Goal: Information Seeking & Learning: Learn about a topic

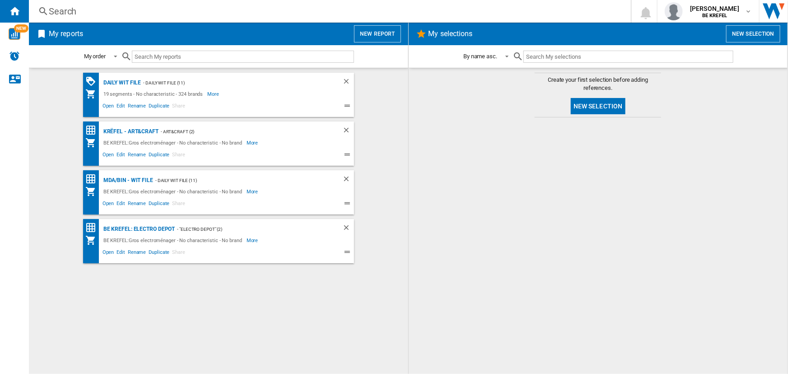
click at [101, 14] on div "Search" at bounding box center [328, 11] width 558 height 13
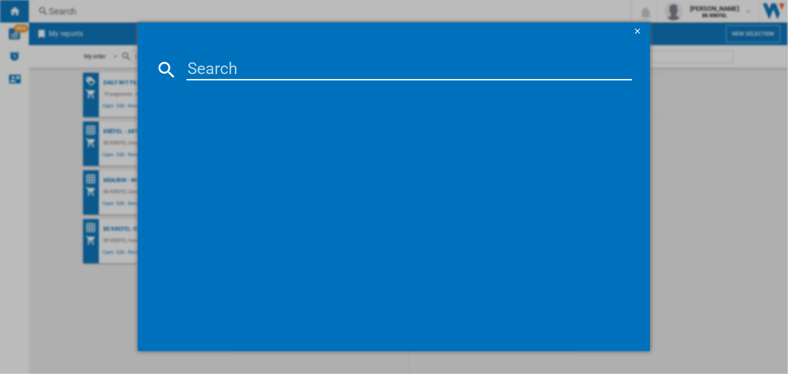
click at [223, 63] on input at bounding box center [408, 70] width 445 height 22
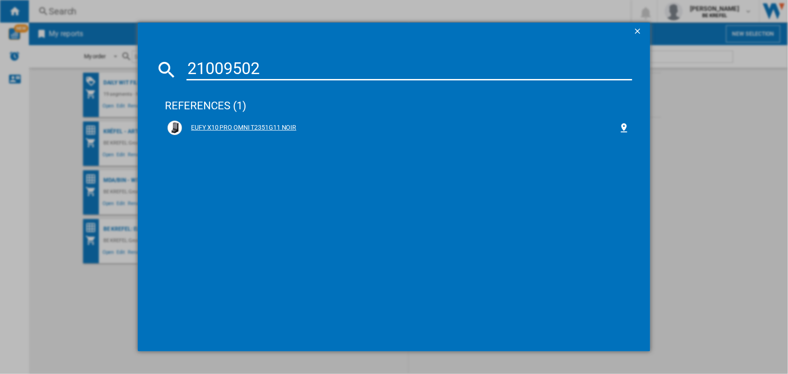
type input "21009502"
click at [250, 122] on div "EUFY X10 PRO OMNI T2351G11 NOIR" at bounding box center [397, 127] width 461 height 14
click at [239, 125] on div "EUFY X10 PRO OMNI T2351G11 NOIR" at bounding box center [400, 127] width 436 height 9
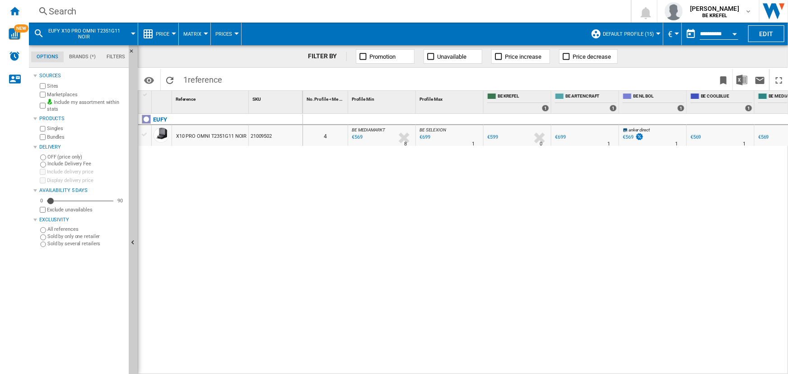
click at [171, 33] on div at bounding box center [173, 33] width 5 height 2
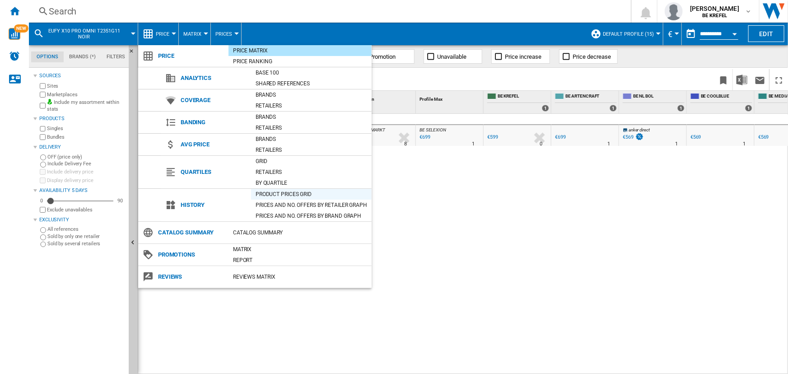
click at [275, 192] on div "Product prices grid" at bounding box center [311, 194] width 120 height 9
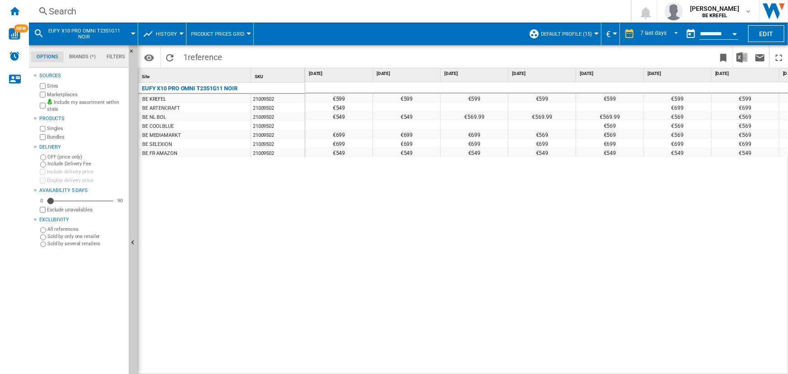
drag, startPoint x: 325, startPoint y: 95, endPoint x: 349, endPoint y: 127, distance: 39.6
click at [349, 127] on div "€599 €599 €599 €599 €599 €599 €599 €599 €549 €699 €699 €699 €549 €549 €569.99 €…" at bounding box center [576, 118] width 542 height 72
click at [348, 113] on div "€549" at bounding box center [338, 115] width 67 height 9
drag, startPoint x: 342, startPoint y: 118, endPoint x: 379, endPoint y: 118, distance: 37.5
click at [374, 111] on div "€549 €549 €569.99 €569.99 €569.99 €569 €569 €569" at bounding box center [576, 111] width 542 height 0
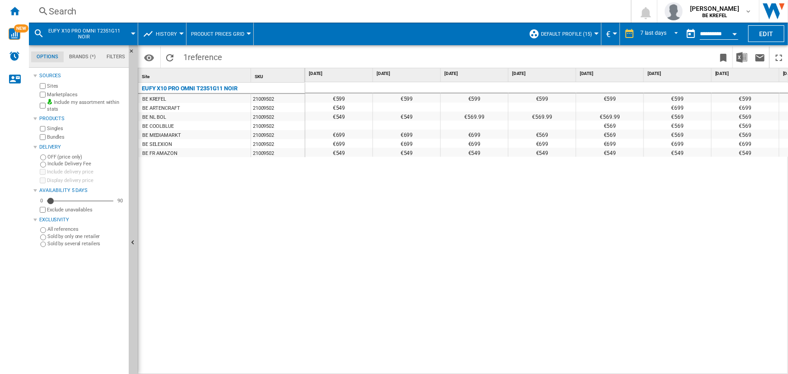
drag, startPoint x: 430, startPoint y: 117, endPoint x: 475, endPoint y: 114, distance: 45.2
click at [434, 117] on div "€549" at bounding box center [406, 115] width 67 height 9
drag, startPoint x: 476, startPoint y: 114, endPoint x: 528, endPoint y: 114, distance: 51.9
click at [478, 114] on div "€569.99" at bounding box center [473, 115] width 67 height 9
drag, startPoint x: 530, startPoint y: 114, endPoint x: 554, endPoint y: 114, distance: 23.9
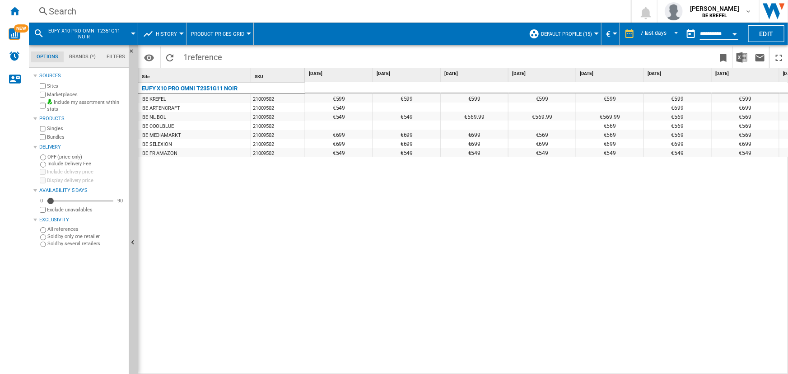
click at [537, 114] on div "€569.99" at bounding box center [541, 115] width 67 height 9
drag, startPoint x: 572, startPoint y: 117, endPoint x: 631, endPoint y: 117, distance: 59.6
click at [575, 117] on div "€569.99" at bounding box center [541, 115] width 67 height 9
click at [631, 117] on div "€569.99" at bounding box center [609, 115] width 67 height 9
click at [533, 113] on div "€569.99" at bounding box center [541, 115] width 67 height 9
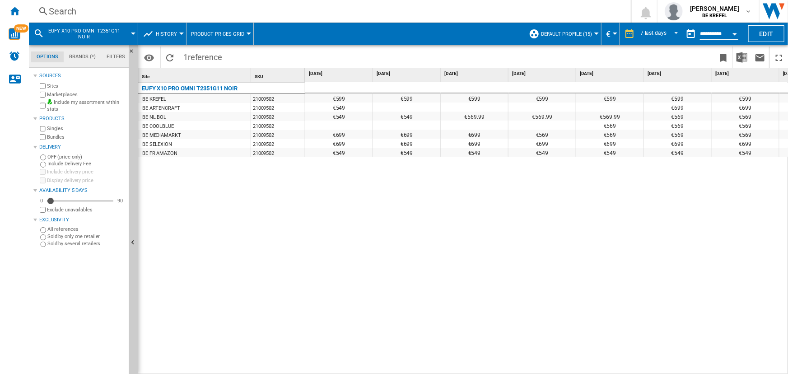
click at [646, 102] on div "€699" at bounding box center [677, 106] width 67 height 9
drag, startPoint x: 615, startPoint y: 97, endPoint x: 686, endPoint y: 97, distance: 71.8
click at [686, 93] on div "€599 €599 €599 €599 €599 €599 €599 €599" at bounding box center [576, 93] width 542 height 0
click at [492, 98] on div "€599" at bounding box center [473, 97] width 67 height 9
drag, startPoint x: 406, startPoint y: 98, endPoint x: 546, endPoint y: 102, distance: 140.0
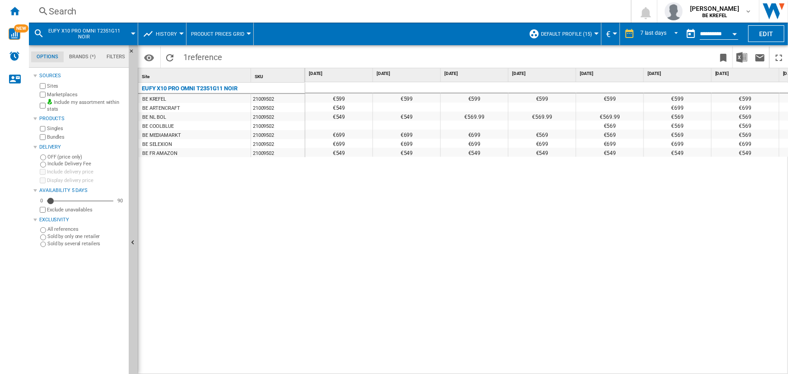
click at [546, 102] on div "€599 €599 €599 €599 €599 €599 €599 €599 €549 €699 €699 €699 €549 €549 €569.99 €…" at bounding box center [576, 118] width 542 height 72
click at [328, 115] on div "€549" at bounding box center [338, 115] width 67 height 9
click at [646, 28] on md-select-value "7 last days" at bounding box center [660, 34] width 42 height 14
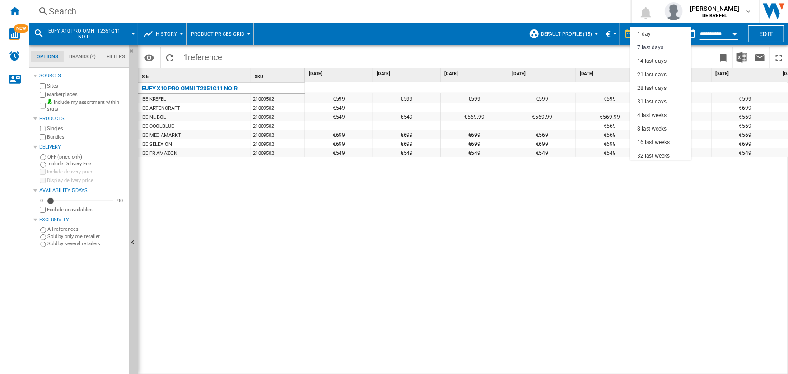
scroll to position [14, 0]
click at [649, 59] on div "21 last days" at bounding box center [651, 61] width 29 height 8
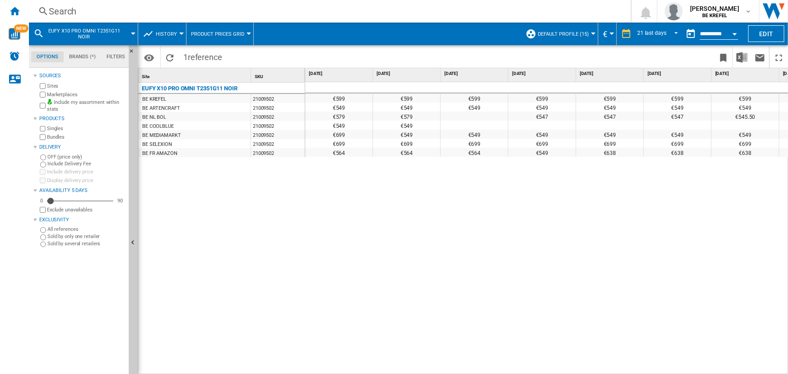
drag, startPoint x: 531, startPoint y: 153, endPoint x: 596, endPoint y: 149, distance: 64.7
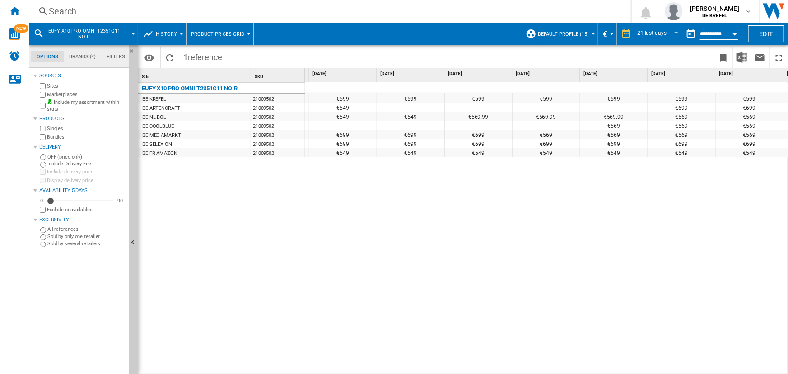
drag, startPoint x: 727, startPoint y: 132, endPoint x: 755, endPoint y: 138, distance: 27.7
click at [755, 138] on div "€569" at bounding box center [748, 134] width 67 height 9
click at [755, 137] on div "€569" at bounding box center [748, 134] width 67 height 9
drag, startPoint x: 747, startPoint y: 137, endPoint x: 755, endPoint y: 138, distance: 7.7
click at [755, 138] on div "€569" at bounding box center [748, 134] width 67 height 9
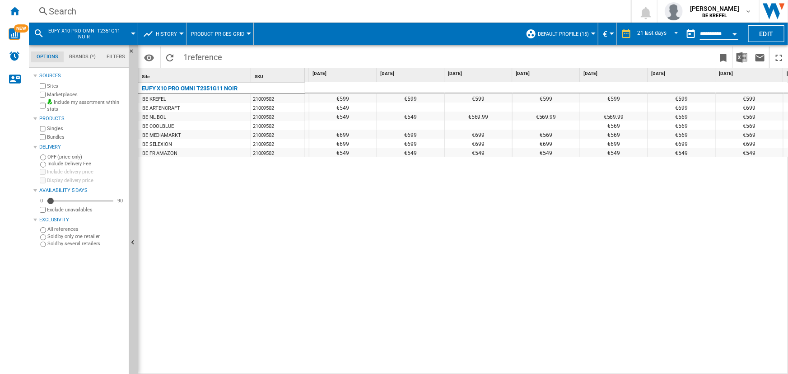
drag, startPoint x: 401, startPoint y: 134, endPoint x: 426, endPoint y: 134, distance: 24.8
click at [426, 134] on div "€699" at bounding box center [410, 134] width 67 height 9
click at [329, 114] on div "€549" at bounding box center [342, 115] width 67 height 9
drag, startPoint x: 338, startPoint y: 111, endPoint x: 463, endPoint y: 117, distance: 124.7
click at [459, 117] on div "€599 €599 €599 €599 €599 €599 €599 €599 €599 €599 €599 €599 €599 €599 €599 €599…" at bounding box center [105, 118] width 1489 height 72
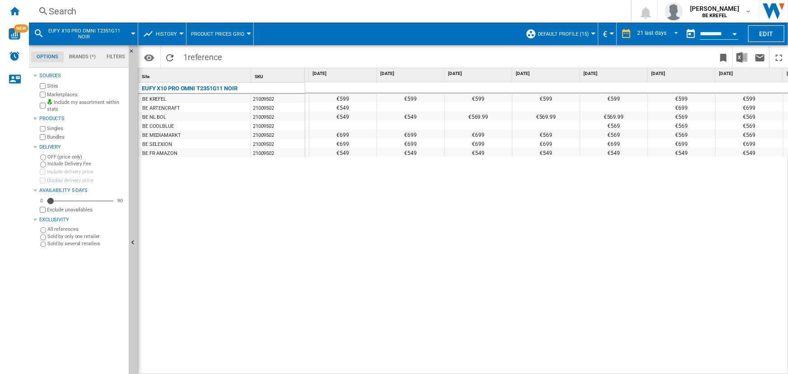
drag, startPoint x: 734, startPoint y: 101, endPoint x: 762, endPoint y: 165, distance: 69.9
click at [763, 164] on div "€599 €599 €599 €599 €599 €599 €599 €599 €599 €599 €599 €599 €599 €599 €599 €599…" at bounding box center [546, 228] width 483 height 292
drag, startPoint x: 732, startPoint y: 153, endPoint x: 756, endPoint y: 157, distance: 24.6
click at [756, 157] on div "€599 €599 €599 €599 €599 €599 €599 €599 €599 €599 €599 €599 €599 €599 €599 €599…" at bounding box center [546, 228] width 483 height 292
drag, startPoint x: 355, startPoint y: 100, endPoint x: 439, endPoint y: 93, distance: 84.2
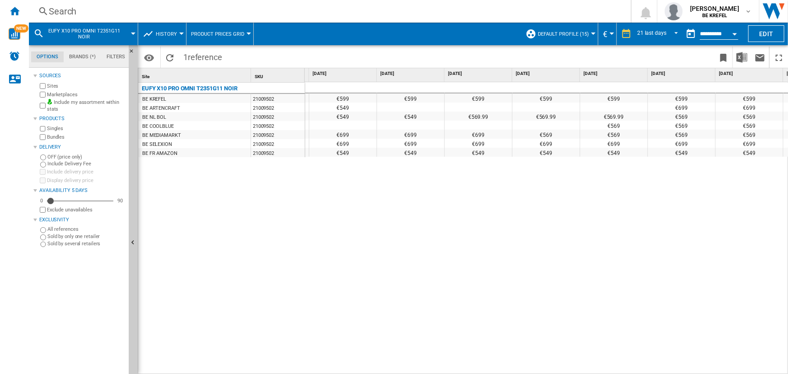
click at [438, 93] on div "€599 €599 €599 €599 €599 €599 €599 €599 €599 €599 €599 €599 €599 €599 €599 €599…" at bounding box center [105, 93] width 1489 height 0
drag, startPoint x: 333, startPoint y: 102, endPoint x: 417, endPoint y: 101, distance: 84.4
click at [417, 101] on div "€599 €599 €599 €599 €599 €599 €599 €599 €599 €599 €599 €599 €599 €599 €599 €599…" at bounding box center [105, 118] width 1489 height 72
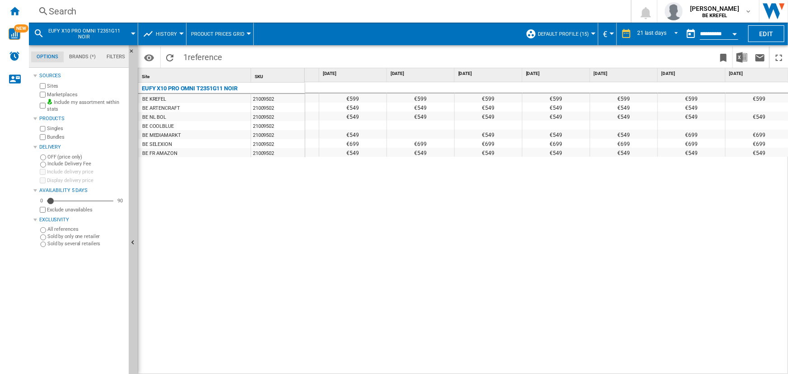
click at [492, 113] on div "€549" at bounding box center [487, 115] width 67 height 9
